Goal: Information Seeking & Learning: Learn about a topic

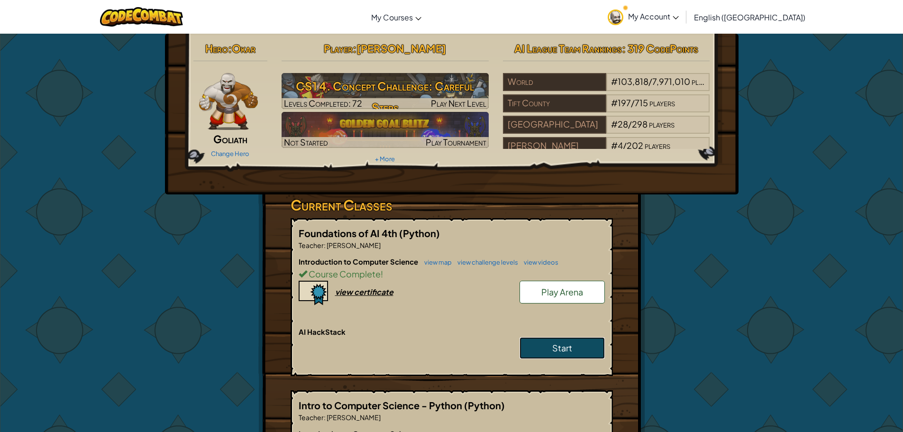
click at [549, 352] on link "Start" at bounding box center [561, 348] width 85 height 22
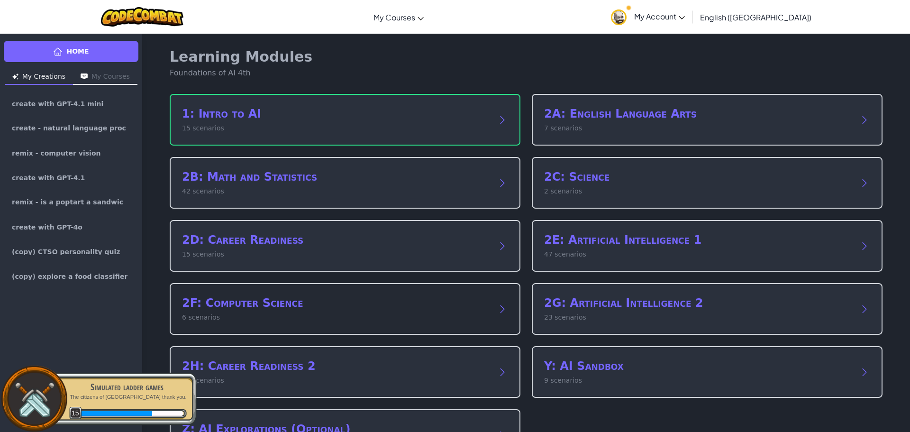
click at [322, 321] on p "6 scenarios" at bounding box center [335, 317] width 307 height 10
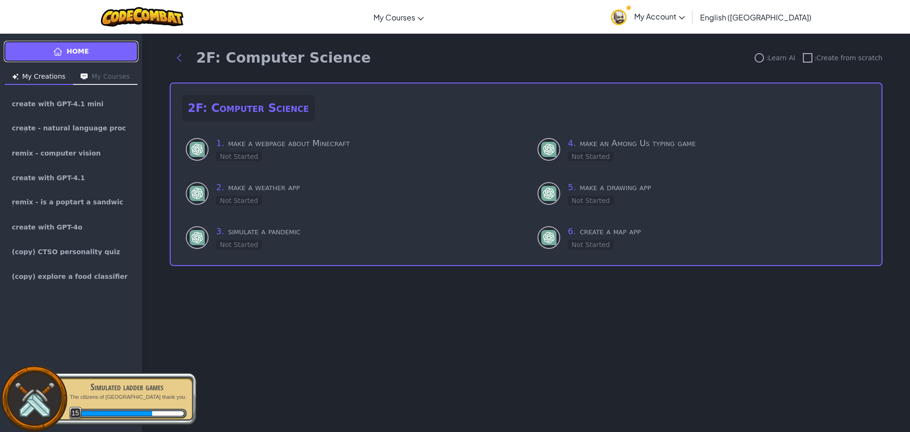
click at [84, 48] on span "Home" at bounding box center [77, 51] width 22 height 10
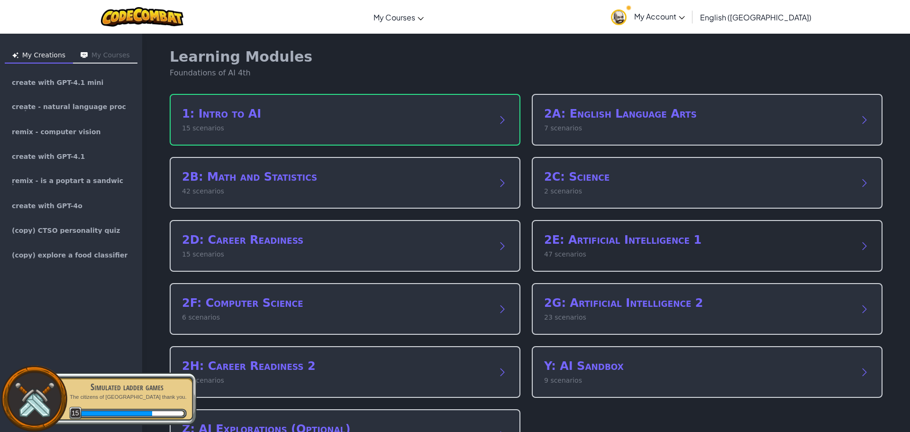
click at [647, 254] on p "47 scenarios" at bounding box center [697, 254] width 307 height 10
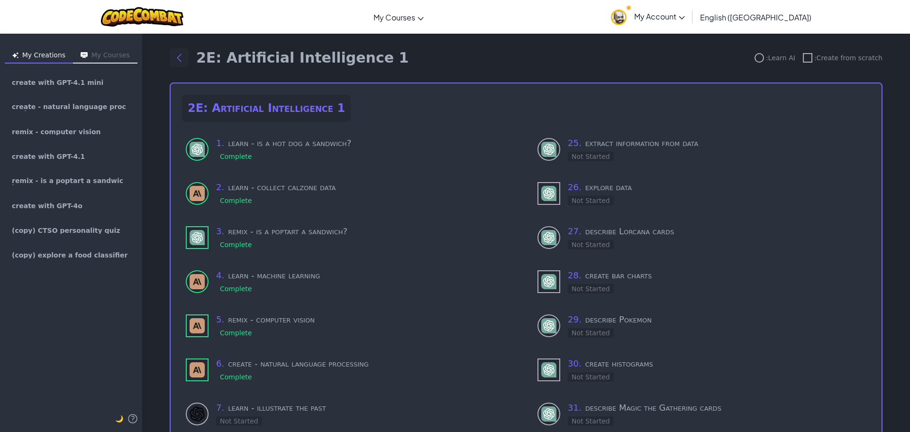
drag, startPoint x: 170, startPoint y: 55, endPoint x: 174, endPoint y: 58, distance: 5.5
click at [173, 55] on icon "Back to modules" at bounding box center [178, 57] width 11 height 11
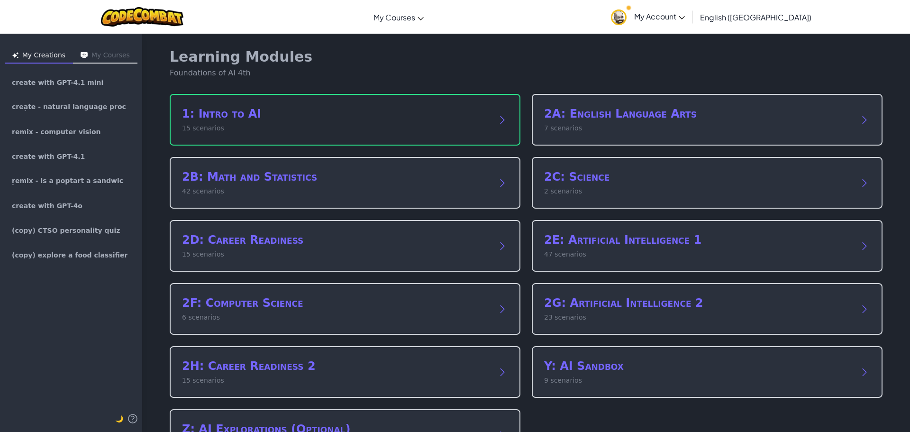
click at [245, 128] on p "15 scenarios" at bounding box center [335, 128] width 307 height 10
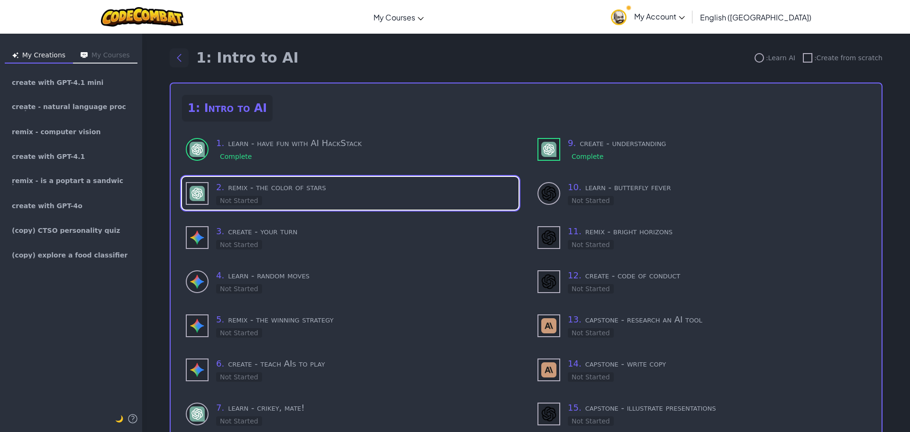
click at [175, 55] on icon "Back to modules" at bounding box center [178, 57] width 11 height 11
